Goal: Find specific page/section: Find specific page/section

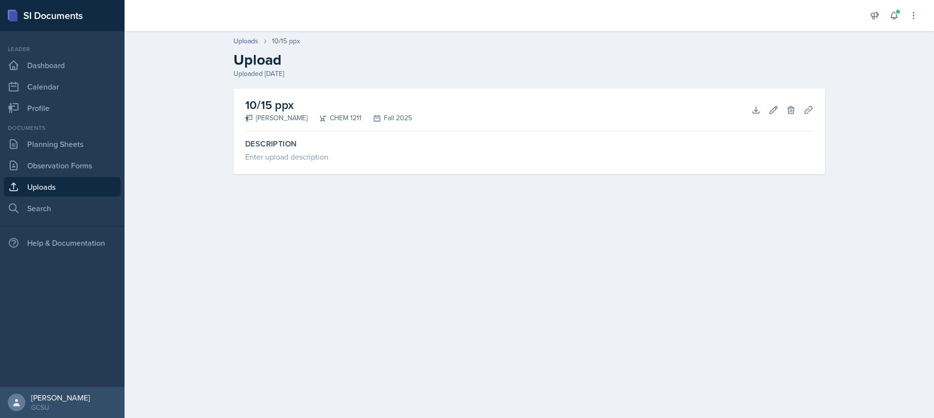
click at [49, 182] on link "Uploads" at bounding box center [62, 186] width 117 height 19
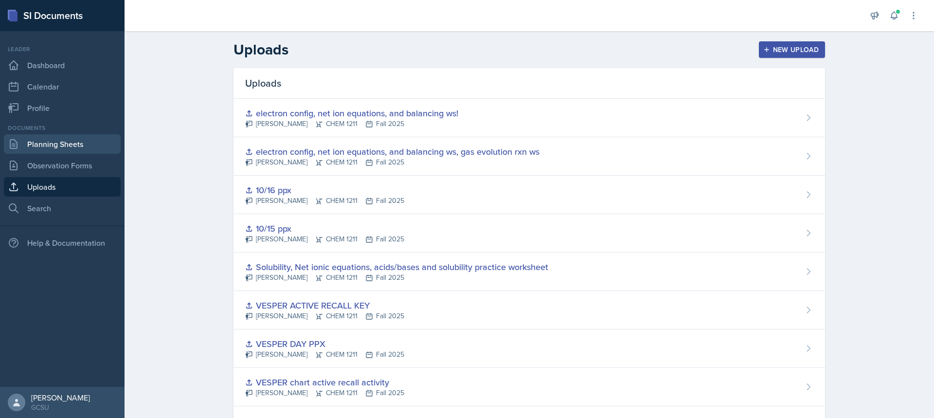
click at [68, 141] on link "Planning Sheets" at bounding box center [62, 143] width 117 height 19
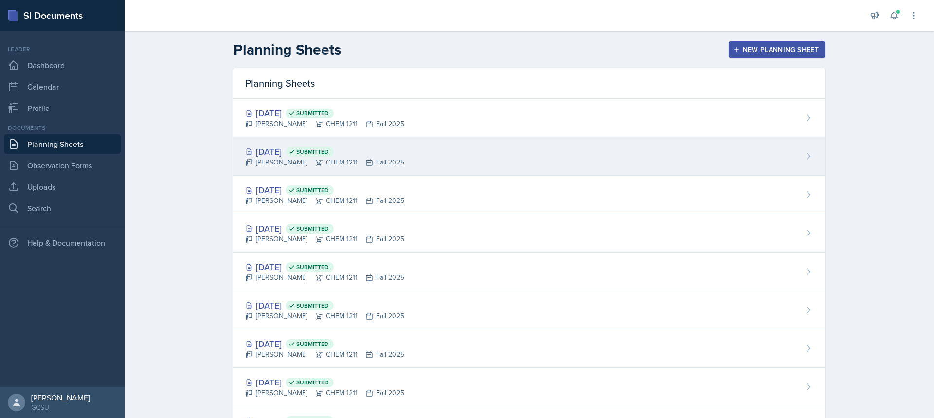
click at [522, 165] on div "[DATE] Submitted [PERSON_NAME] CHEM 1211 Fall 2025" at bounding box center [530, 156] width 592 height 38
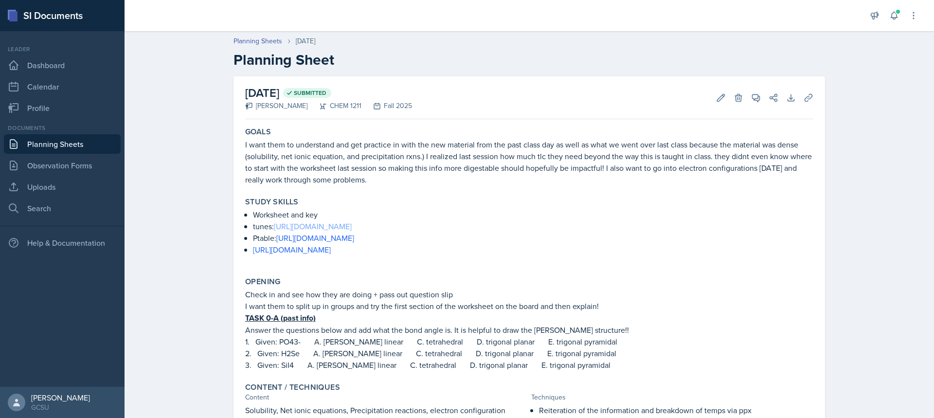
click at [352, 226] on link "[URL][DOMAIN_NAME]" at bounding box center [313, 226] width 78 height 11
